Goal: Task Accomplishment & Management: Complete application form

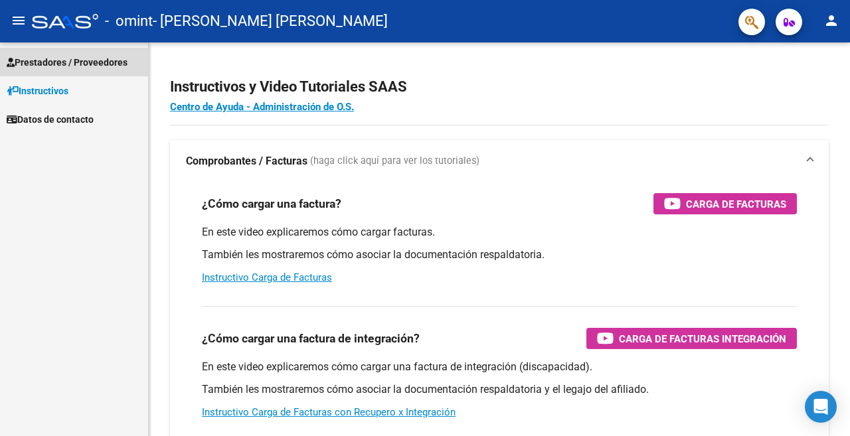
click at [101, 67] on span "Prestadores / Proveedores" at bounding box center [67, 62] width 121 height 15
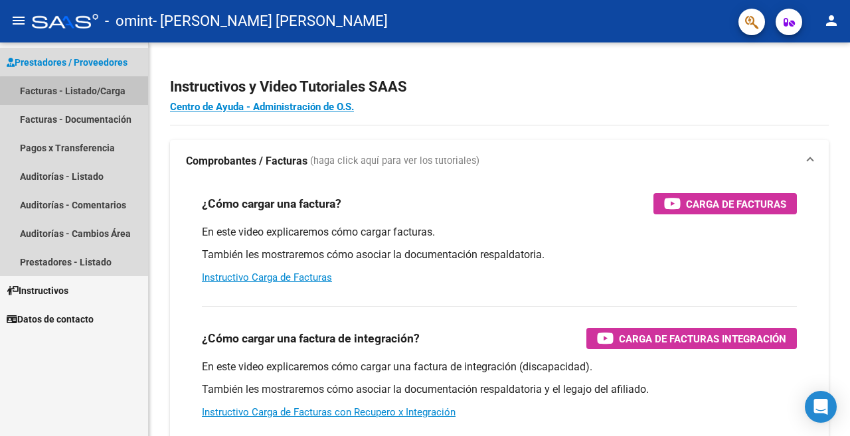
click at [90, 96] on link "Facturas - Listado/Carga" at bounding box center [74, 90] width 148 height 29
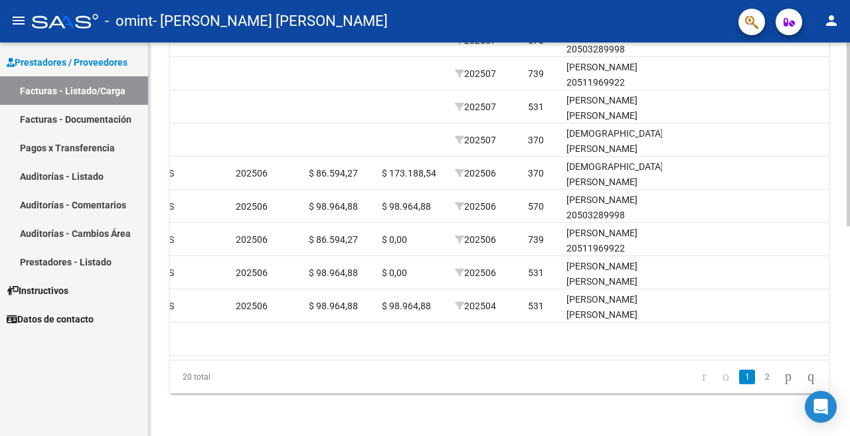
scroll to position [0, 1458]
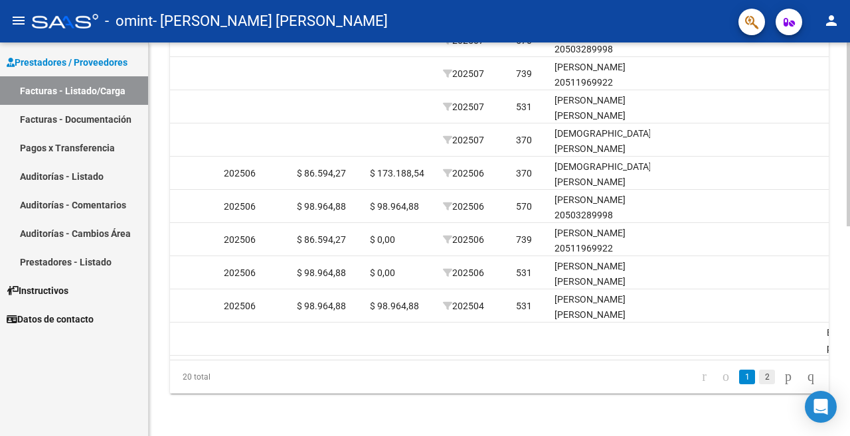
click at [759, 381] on link "2" at bounding box center [767, 377] width 16 height 15
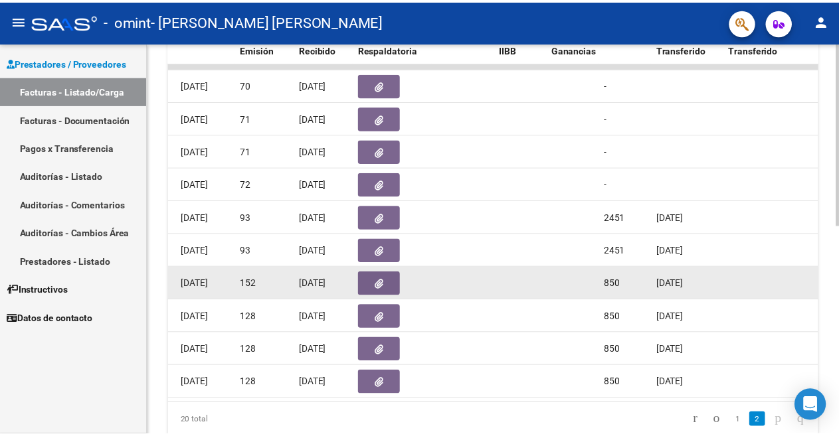
scroll to position [250, 0]
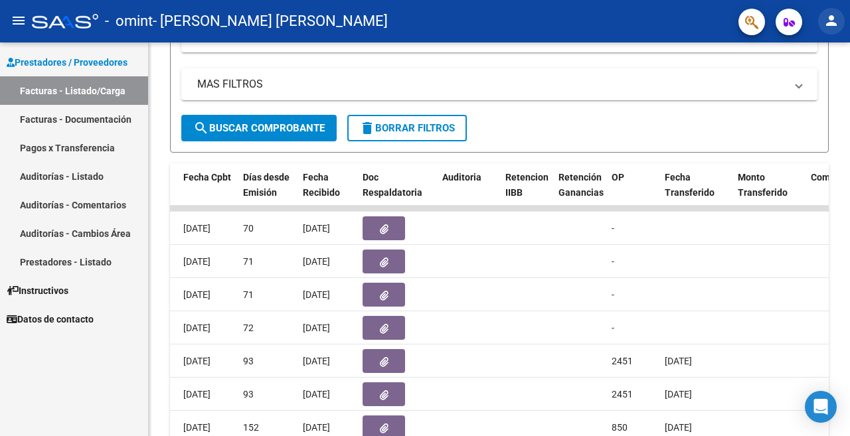
click at [826, 23] on mat-icon "person" at bounding box center [832, 21] width 16 height 16
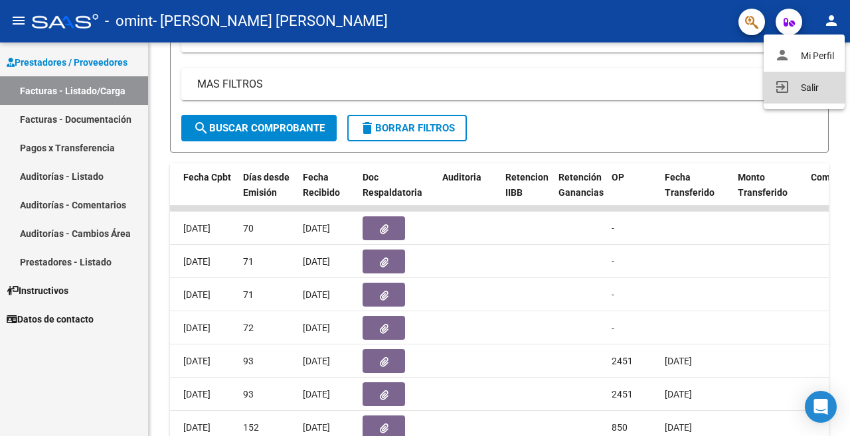
click at [781, 88] on mat-icon "exit_to_app" at bounding box center [783, 87] width 16 height 16
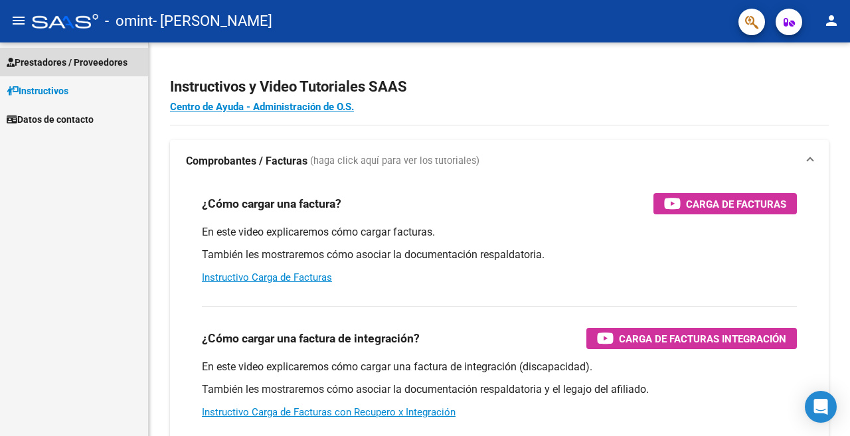
click at [114, 59] on span "Prestadores / Proveedores" at bounding box center [67, 62] width 121 height 15
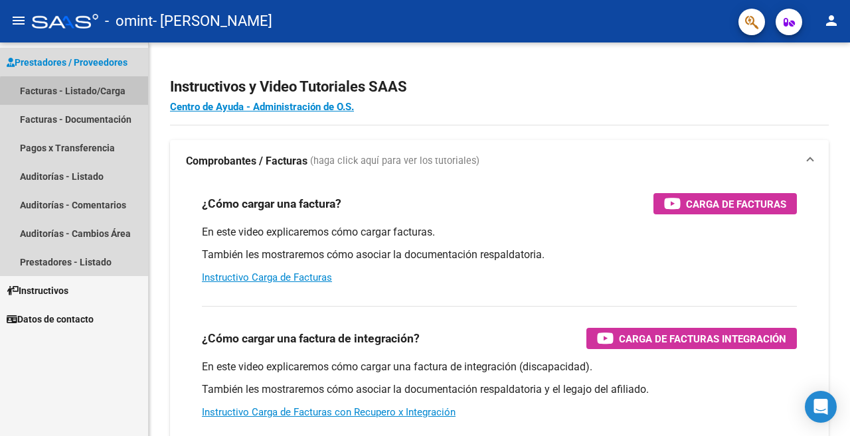
click at [111, 99] on link "Facturas - Listado/Carga" at bounding box center [74, 90] width 148 height 29
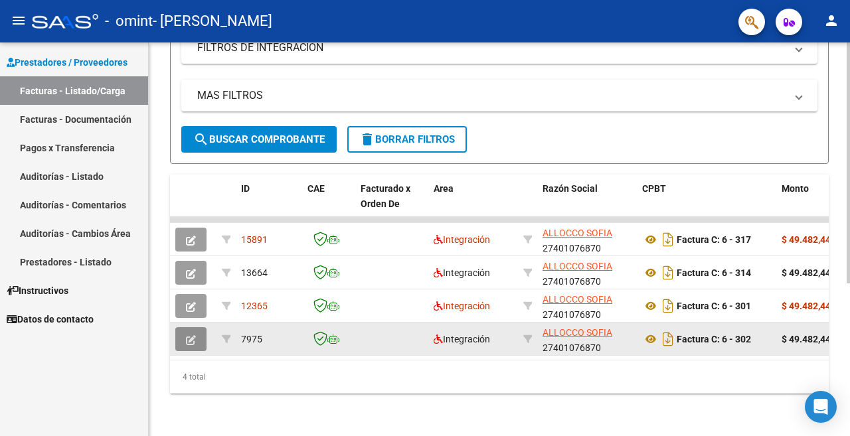
click at [193, 336] on icon "button" at bounding box center [191, 341] width 10 height 10
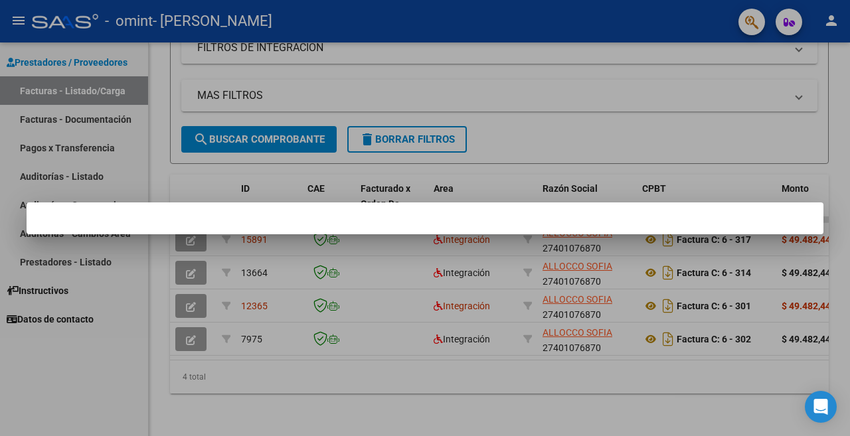
click at [261, 86] on div at bounding box center [425, 218] width 850 height 436
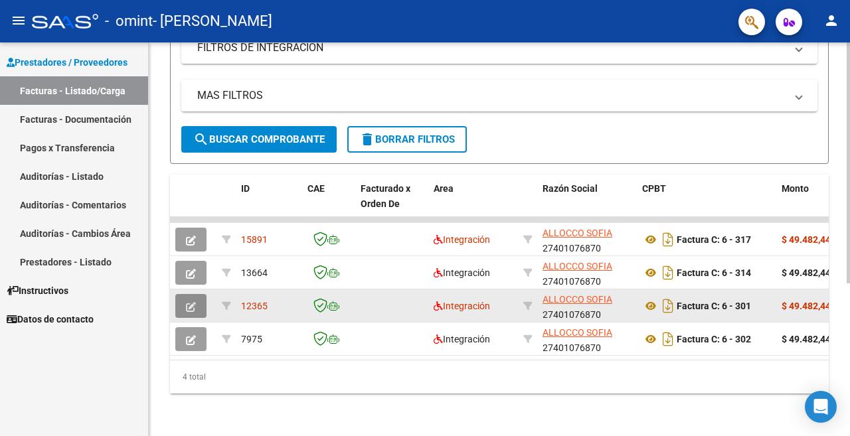
click at [199, 294] on button "button" at bounding box center [190, 306] width 31 height 24
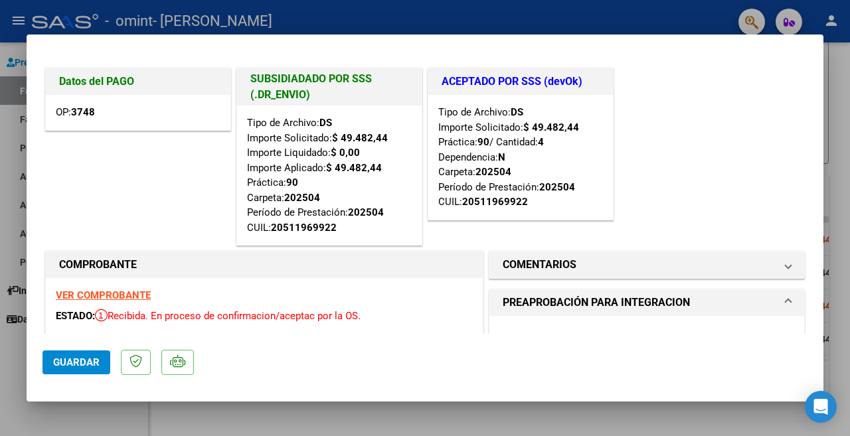
click at [341, 15] on div at bounding box center [425, 218] width 850 height 436
type input "$ 0,00"
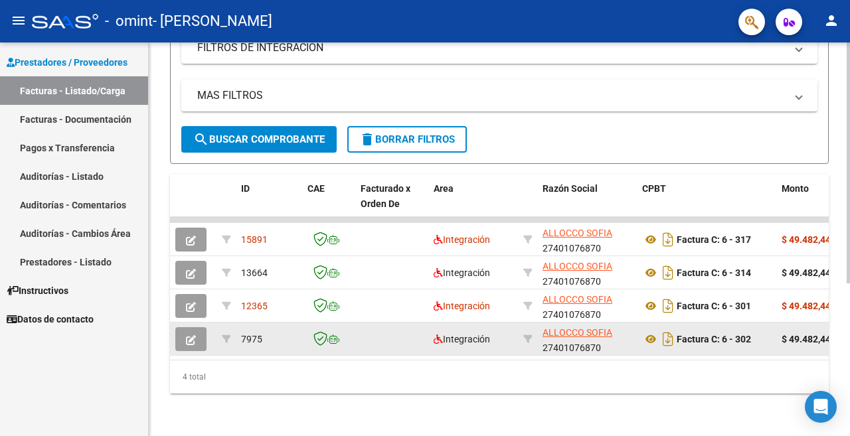
click at [187, 336] on icon "button" at bounding box center [191, 341] width 10 height 10
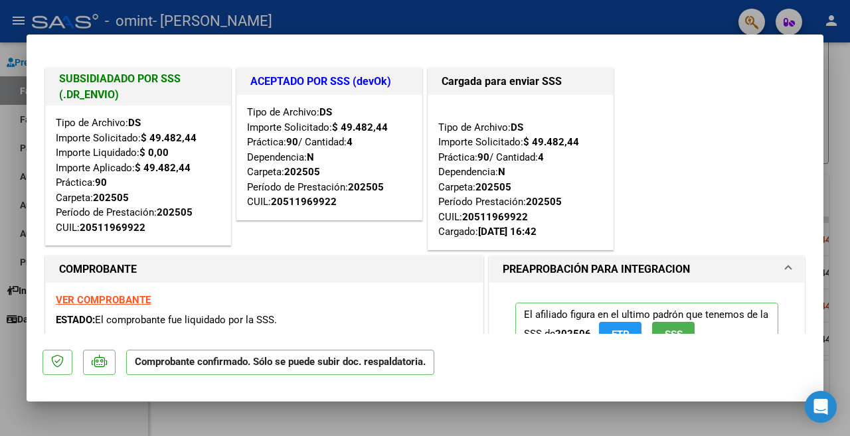
click at [337, 9] on div at bounding box center [425, 218] width 850 height 436
type input "$ 0,00"
